Goal: Information Seeking & Learning: Check status

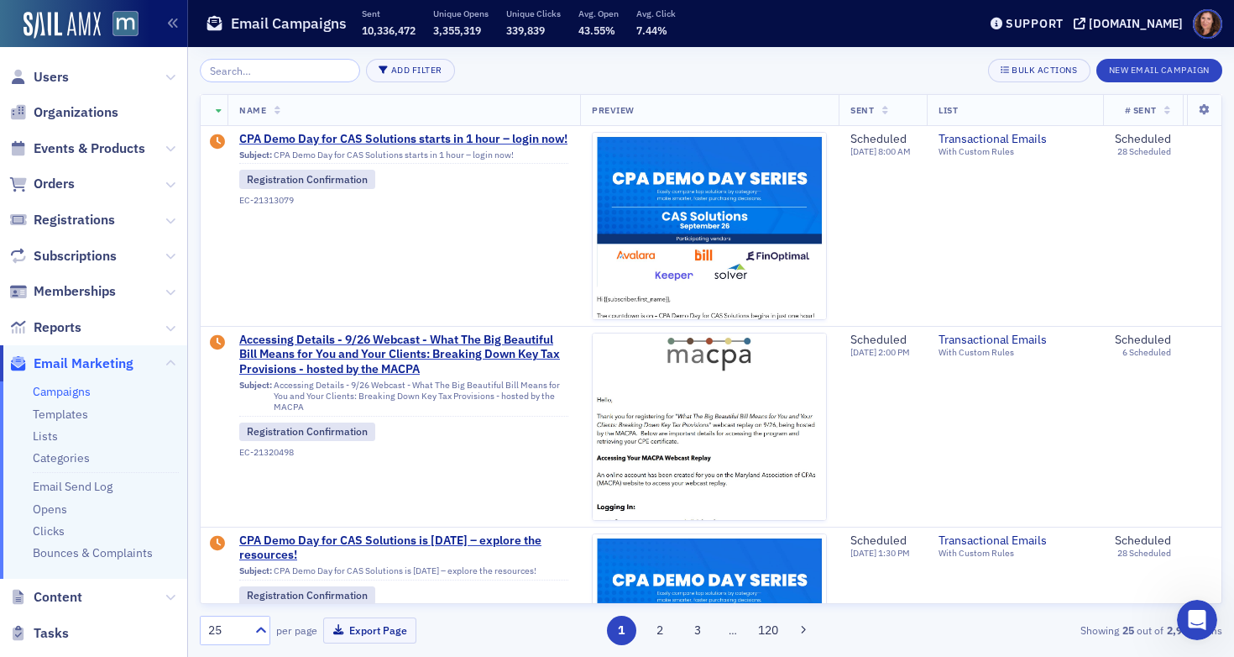
scroll to position [514, 0]
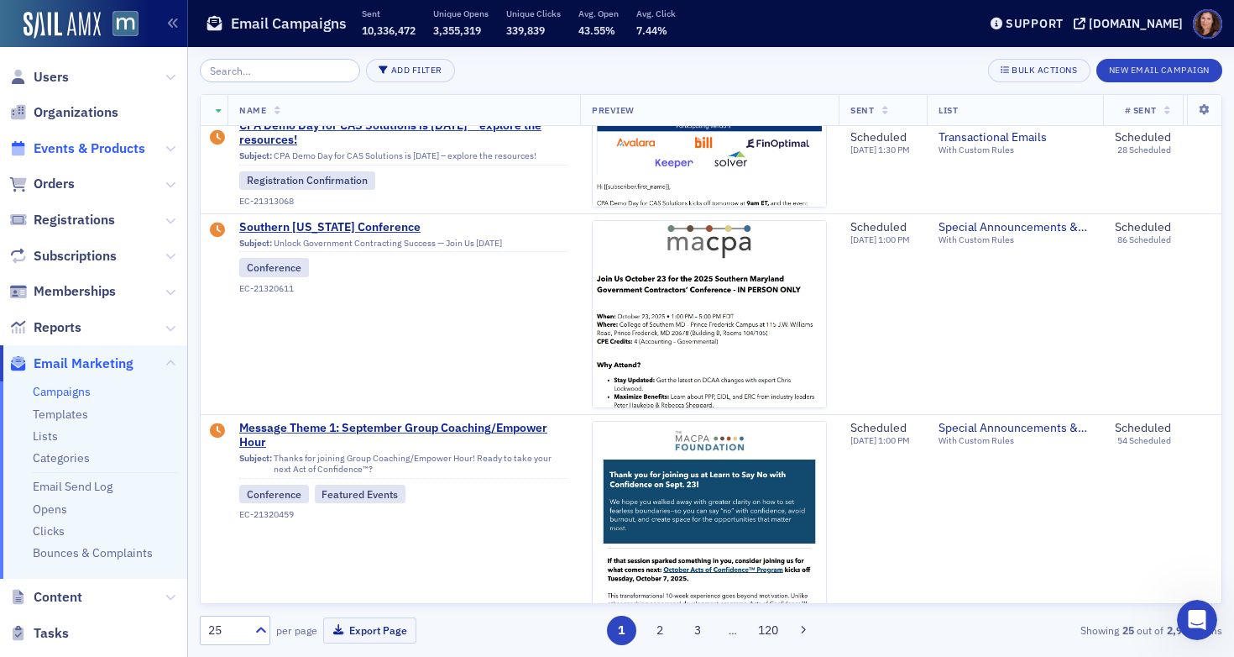
click at [89, 147] on span "Events & Products" at bounding box center [90, 148] width 112 height 18
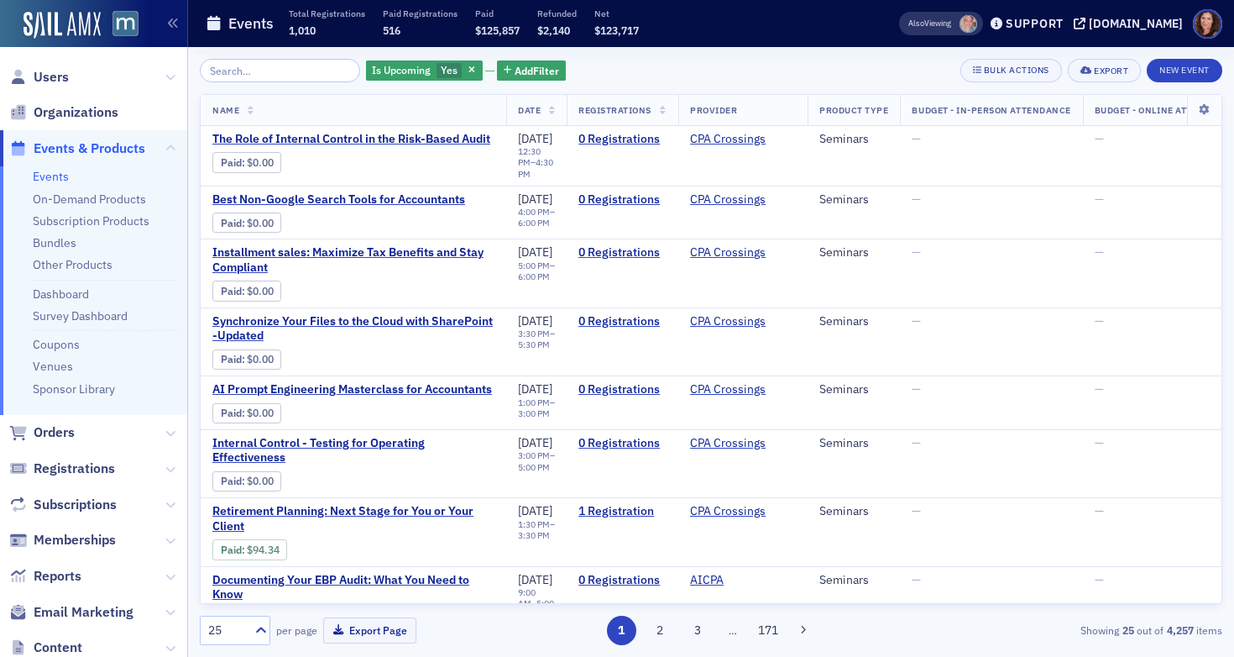
click at [227, 65] on input "search" at bounding box center [280, 71] width 160 height 24
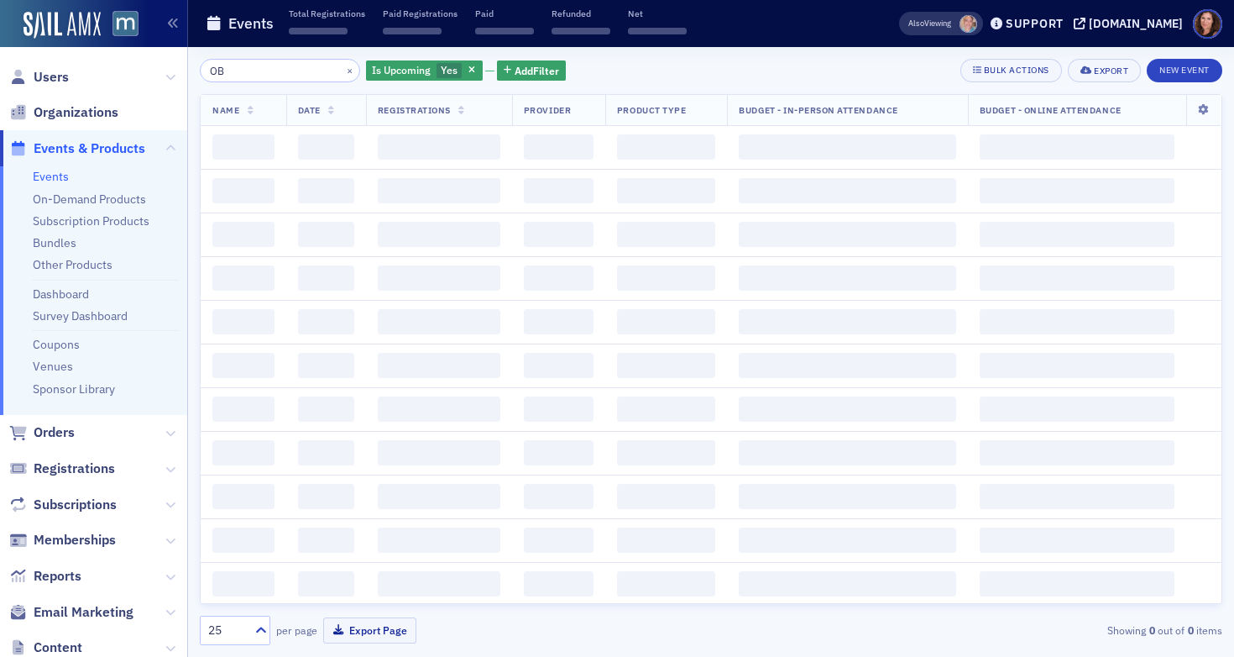
type input "O"
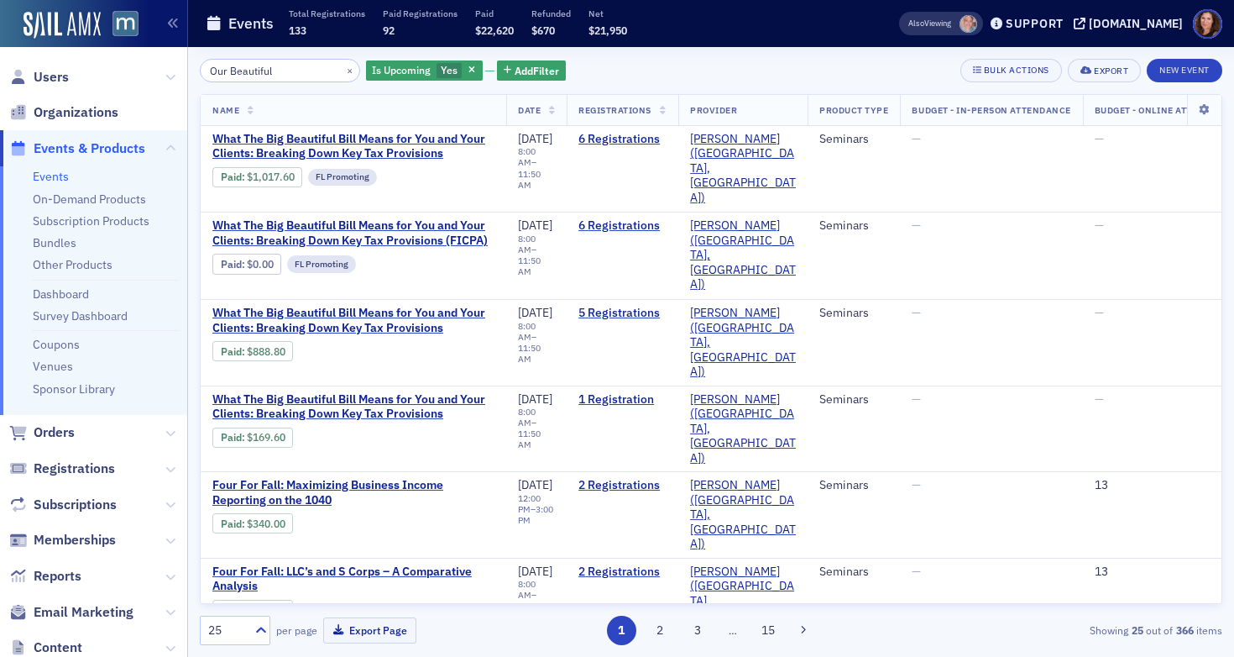
type input "Our Beautiful"
click at [252, 69] on input "Our Beautiful" at bounding box center [280, 71] width 160 height 24
click at [400, 154] on span "What The Big Beautiful Bill Means for You and Your Clients: Breaking Down Key T…" at bounding box center [353, 146] width 282 height 29
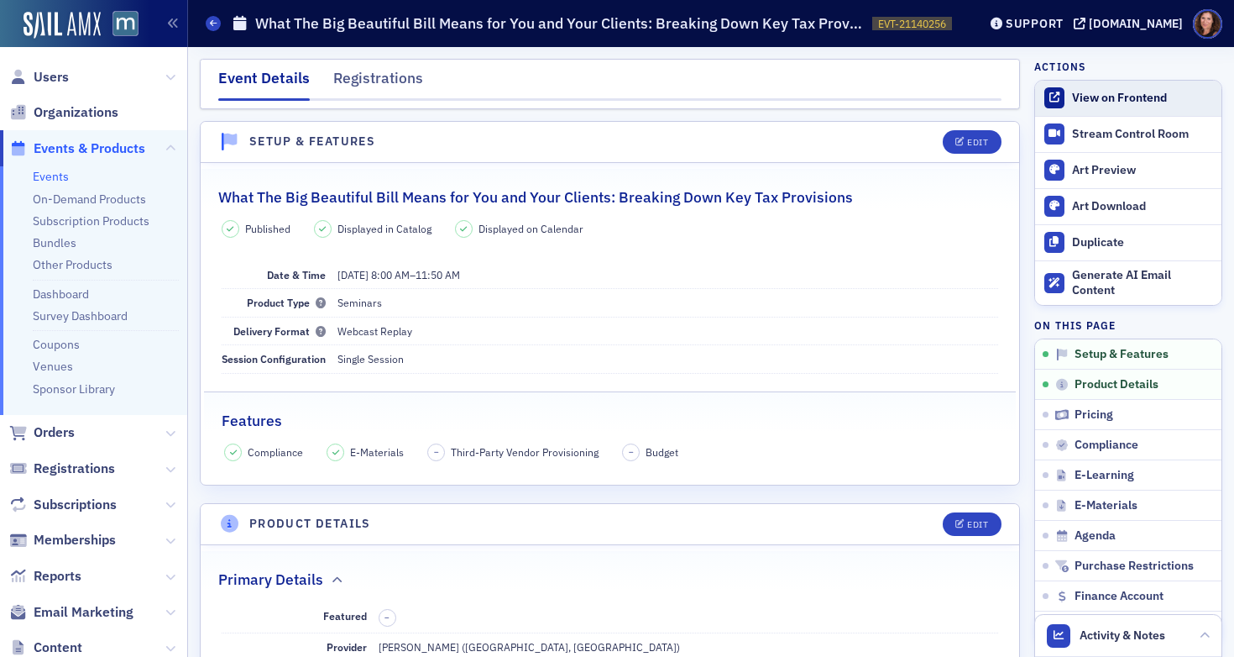
click at [1104, 92] on div "View on Frontend" at bounding box center [1142, 98] width 141 height 15
click at [44, 180] on link "Events" at bounding box center [51, 176] width 36 height 15
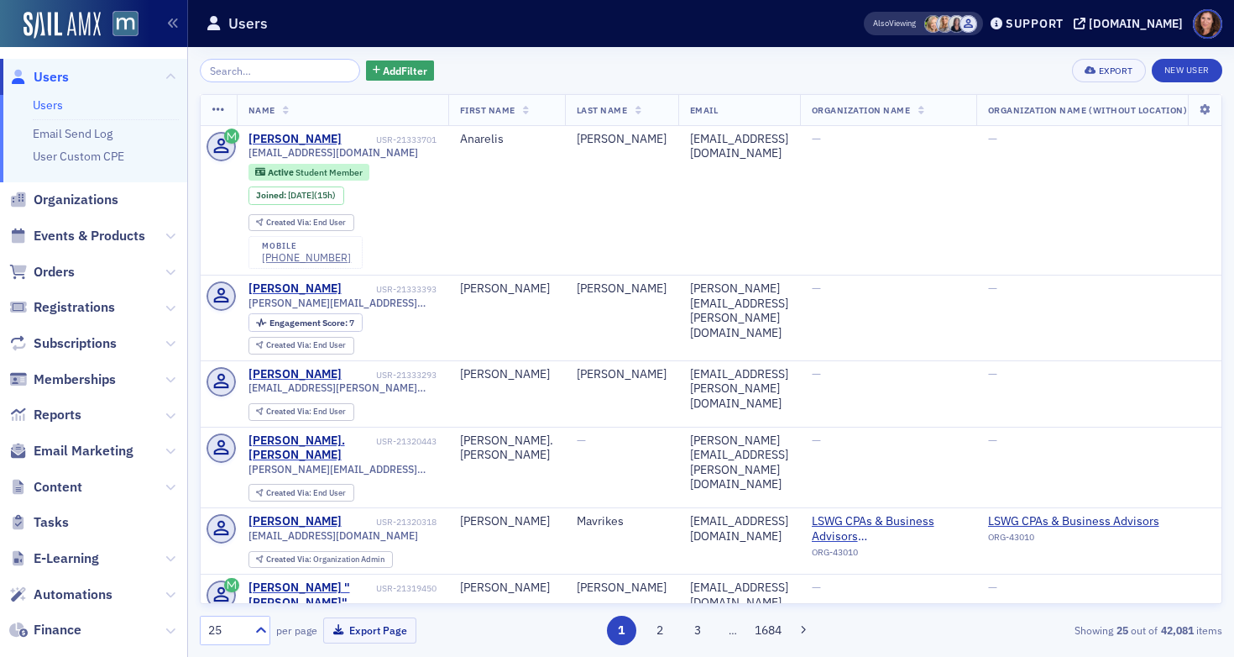
scroll to position [170, 0]
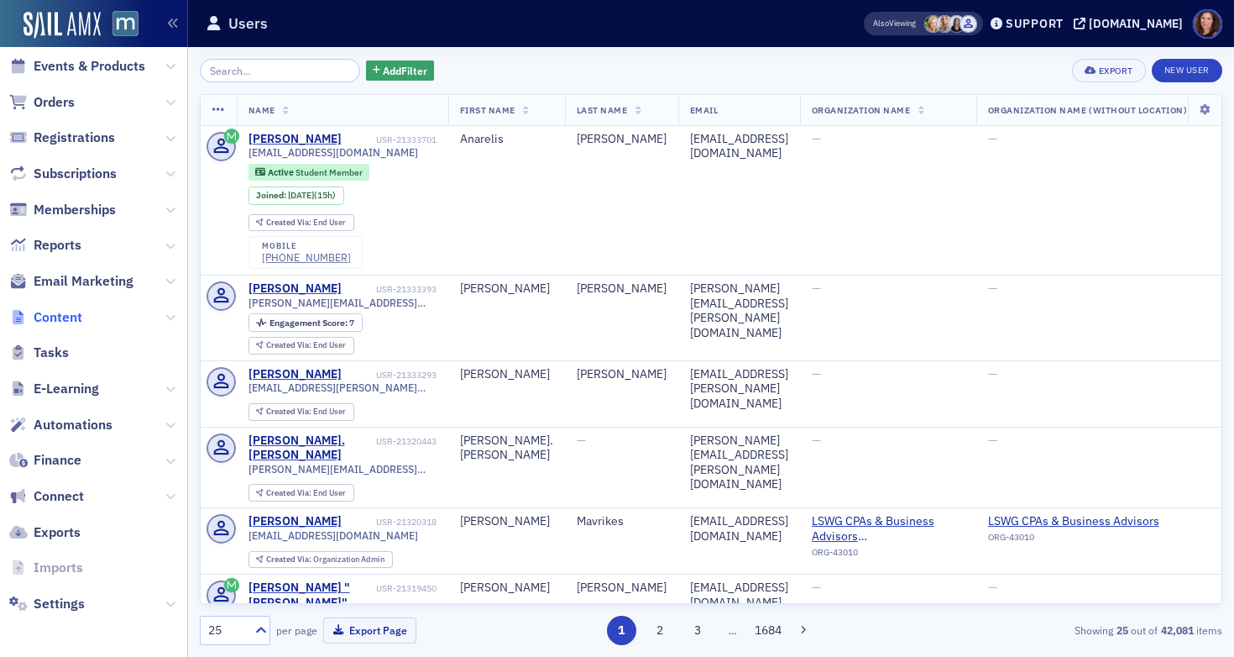
click at [68, 312] on span "Content" at bounding box center [58, 317] width 49 height 18
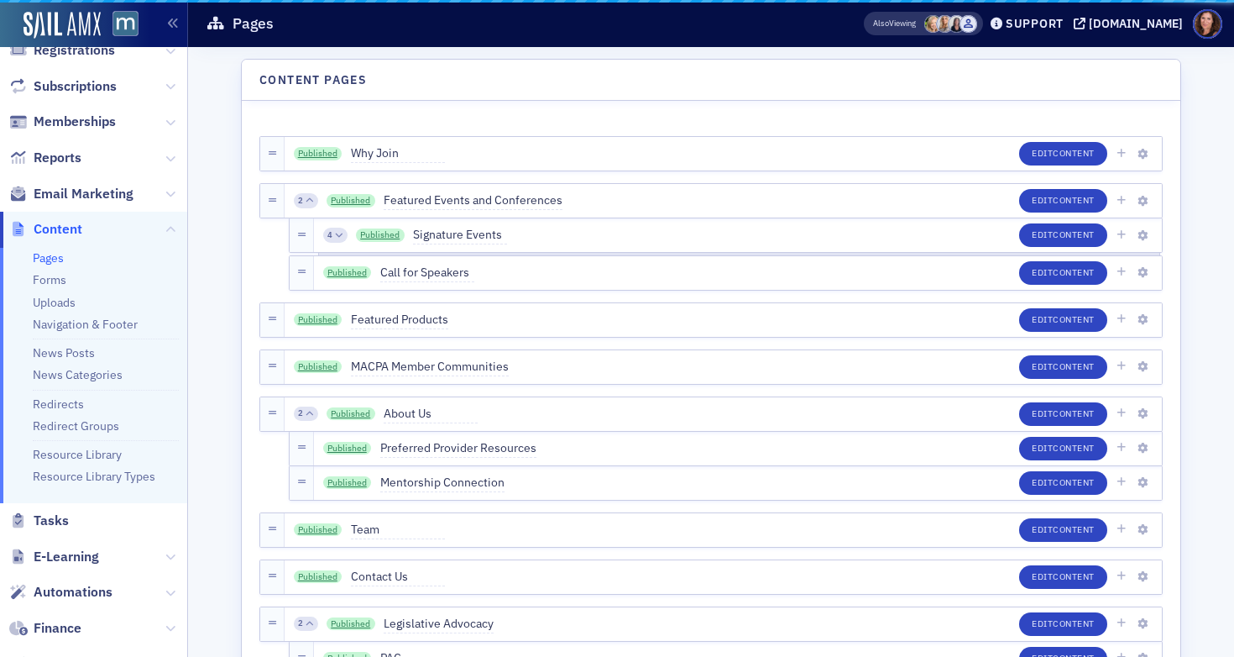
scroll to position [81, 0]
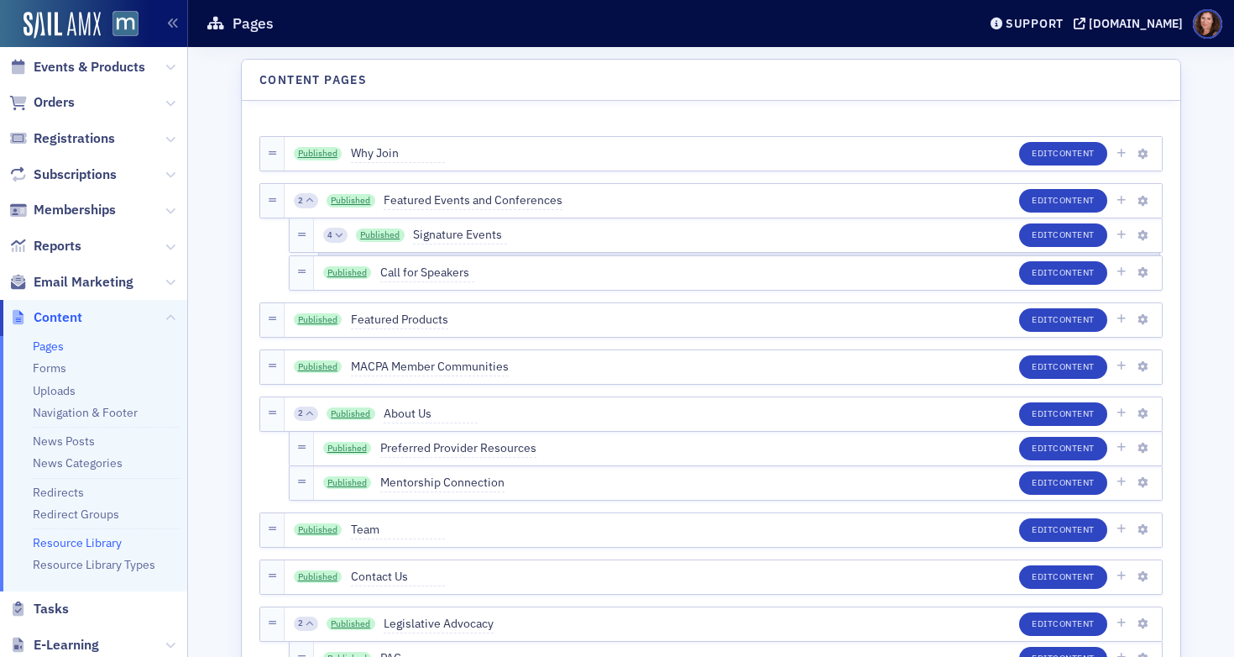
click at [76, 545] on link "Resource Library" at bounding box center [77, 542] width 89 height 15
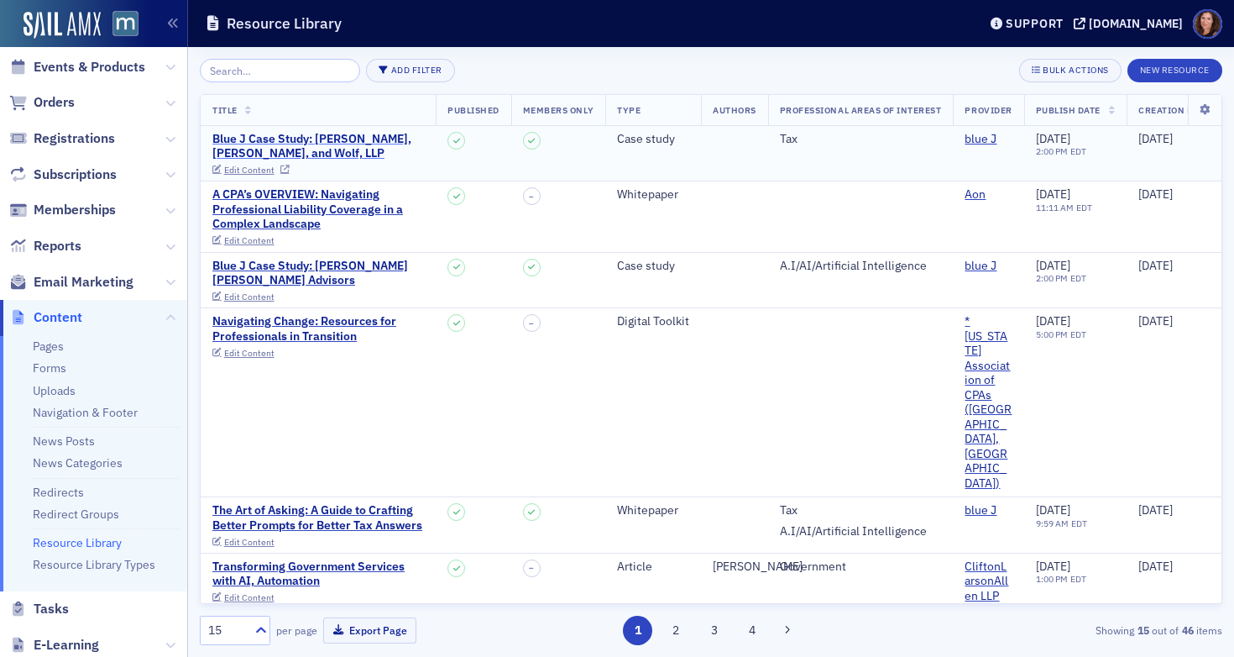
click at [271, 143] on div "Blue J Case Study: [PERSON_NAME], [PERSON_NAME], and Wolf, LLP" at bounding box center [318, 146] width 212 height 29
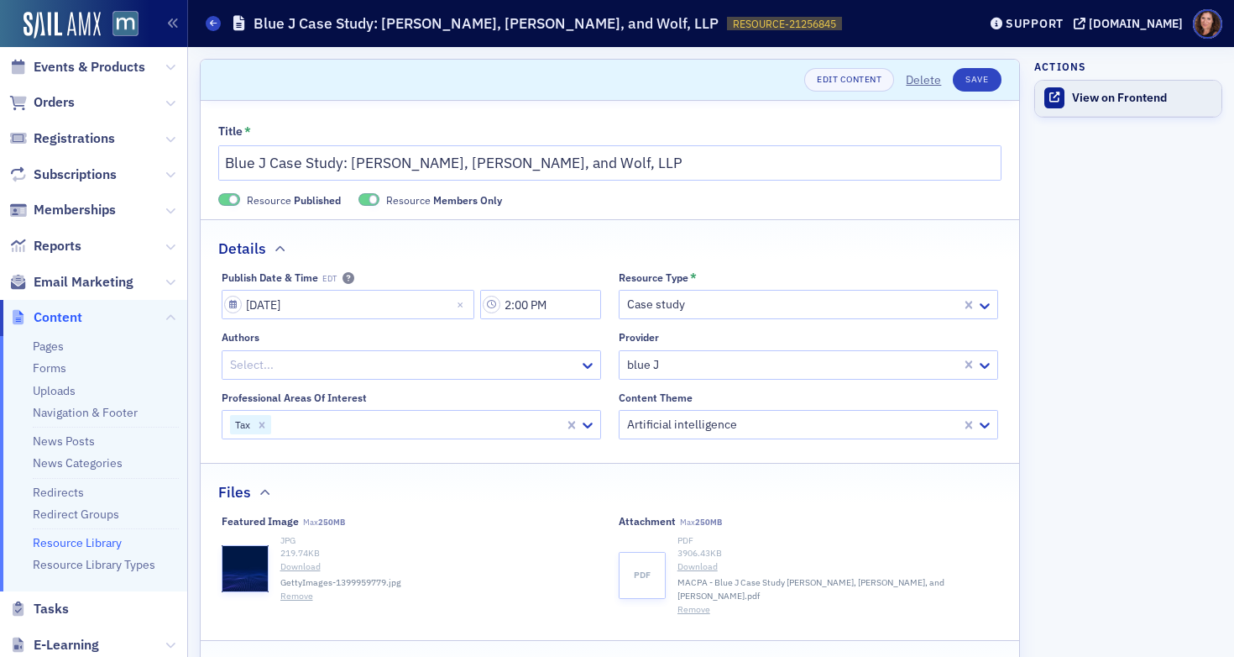
click at [1140, 101] on div "View on Frontend" at bounding box center [1142, 98] width 141 height 15
click at [50, 386] on link "Uploads" at bounding box center [54, 390] width 43 height 15
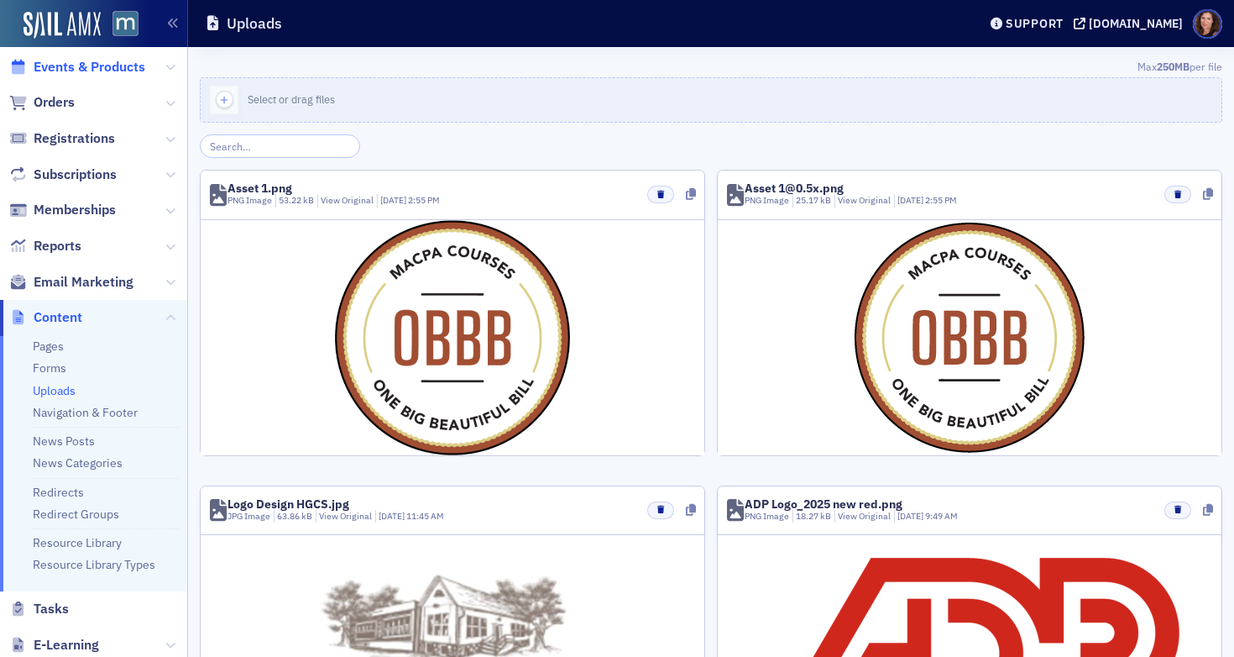
click at [82, 72] on span "Events & Products" at bounding box center [90, 67] width 112 height 18
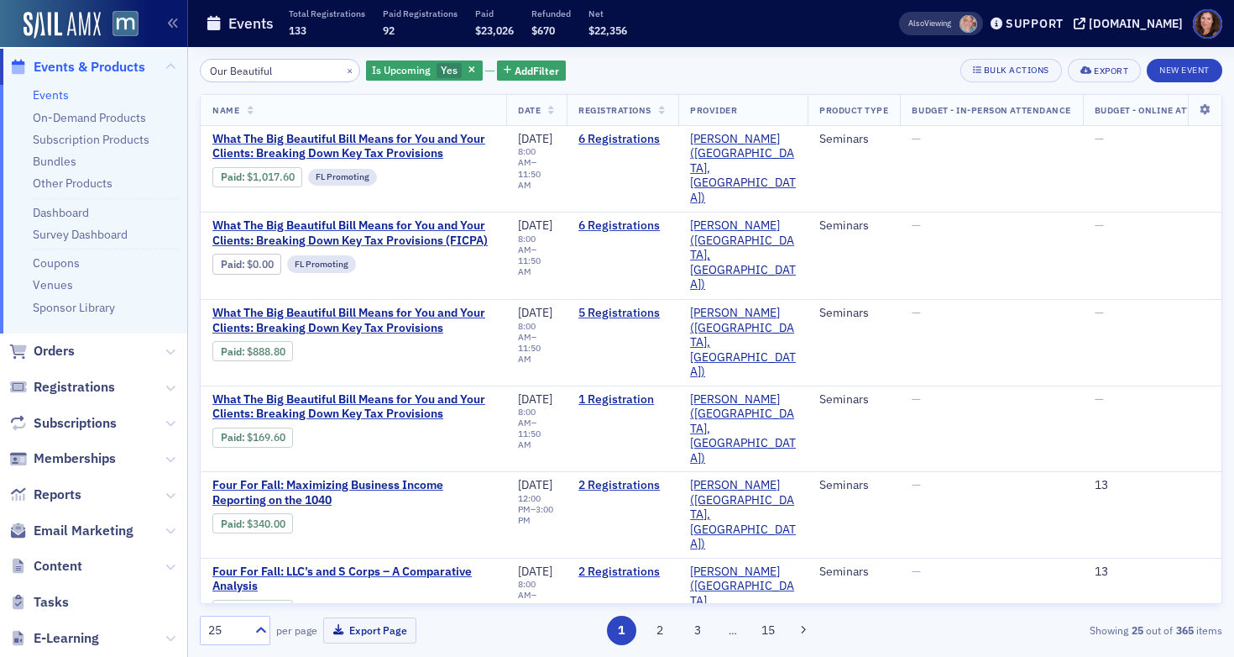
click at [276, 76] on input "Our Beautiful" at bounding box center [280, 71] width 160 height 24
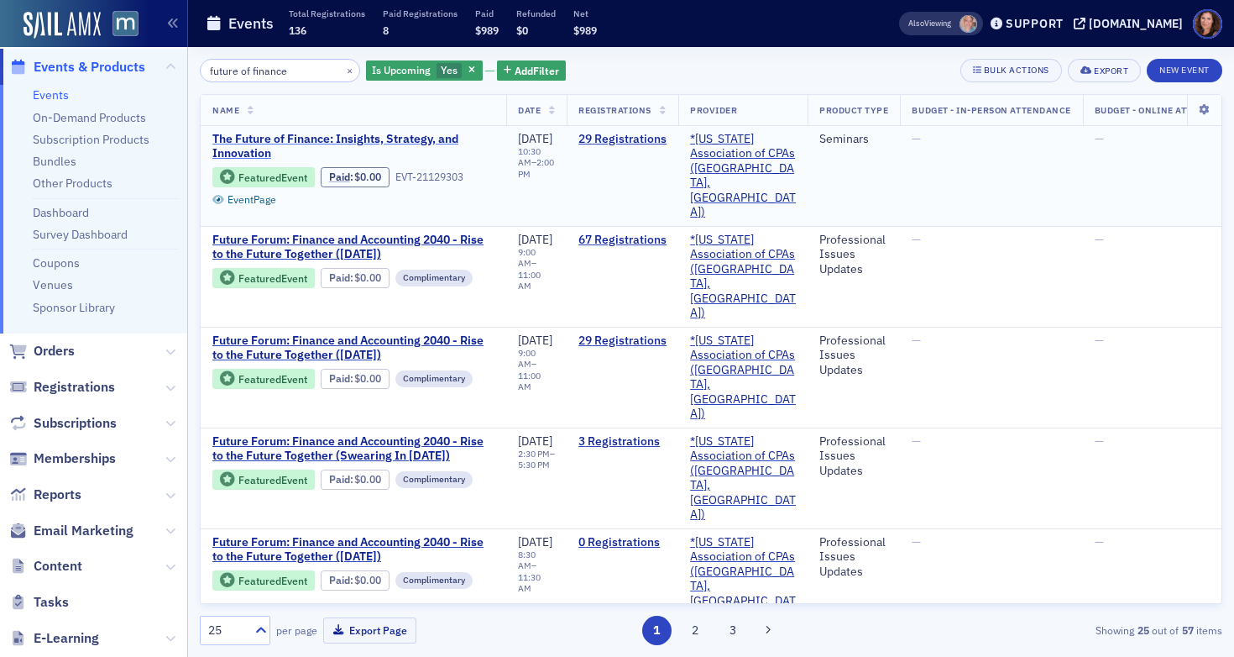
type input "future of finance"
click at [310, 139] on span "The Future of Finance: Insights, Strategy, and Innovation" at bounding box center [353, 146] width 282 height 29
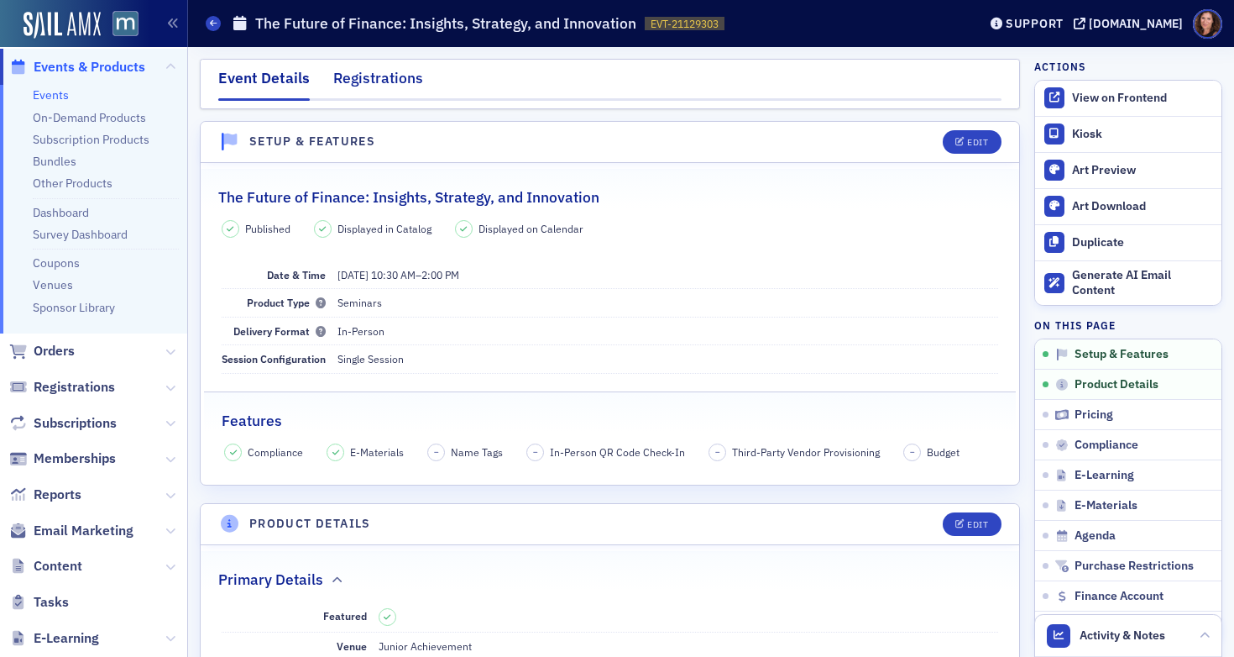
click at [405, 77] on div "Registrations" at bounding box center [378, 82] width 90 height 31
